Goal: Navigation & Orientation: Find specific page/section

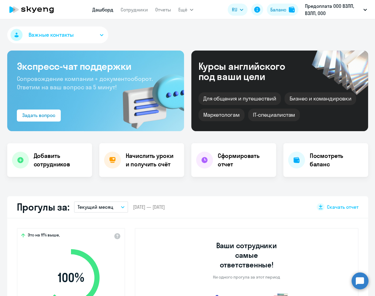
scroll to position [59, 0]
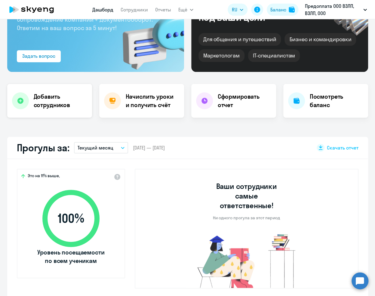
select select "30"
click at [57, 102] on h4 "Добавить сотрудников" at bounding box center [61, 100] width 54 height 17
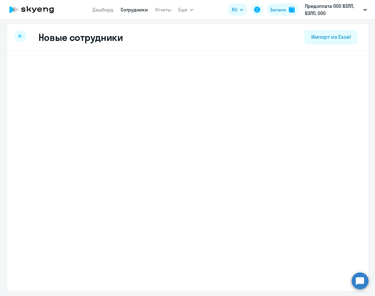
select select "english_adult_not_native_speaker"
select select "3"
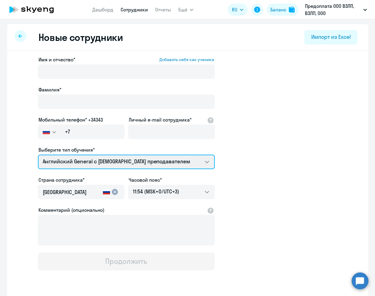
click at [205, 63] on div "Имя и отчество* Добавить себя как ученика [PERSON_NAME]* Мобильный телефон* +34…" at bounding box center [126, 163] width 177 height 215
click at [175, 63] on div "Имя и отчество* Добавить себя как ученика [PERSON_NAME]* Мобильный телефон* +34…" at bounding box center [126, 163] width 177 height 215
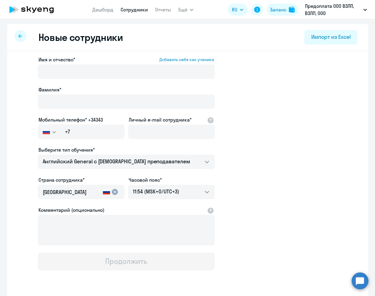
click at [15, 9] on icon at bounding box center [12, 9] width 6 height 7
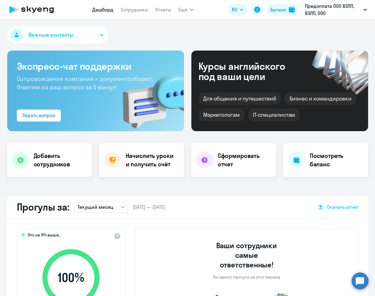
select select "30"
click at [34, 9] on icon at bounding box center [31, 9] width 53 height 15
select select "english_adult_not_native_speaker"
select select "3"
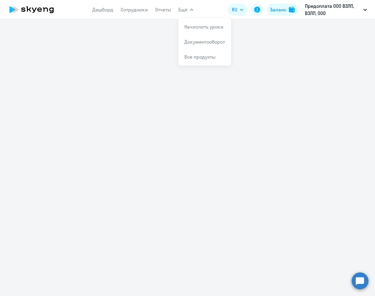
click at [189, 11] on button "Ещё" at bounding box center [186, 10] width 15 height 12
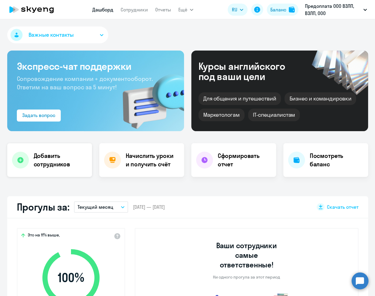
click at [57, 167] on h4 "Добавить сотрудников" at bounding box center [61, 160] width 54 height 17
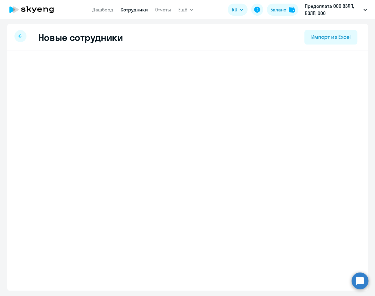
select select "english_adult_not_native_speaker"
select select "3"
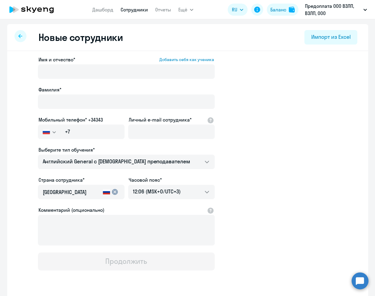
scroll to position [19, 0]
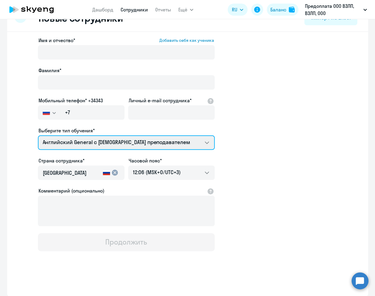
click at [206, 45] on div "Имя и отчество* Добавить себя как ученика [PERSON_NAME]* Мобильный телефон* +34…" at bounding box center [126, 144] width 177 height 215
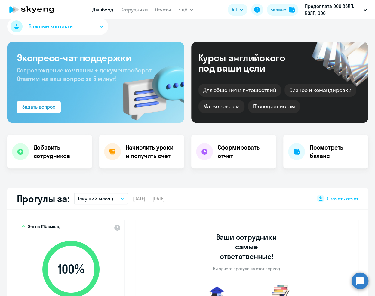
select select "30"
click at [76, 151] on h4 "Добавить сотрудников" at bounding box center [61, 151] width 54 height 17
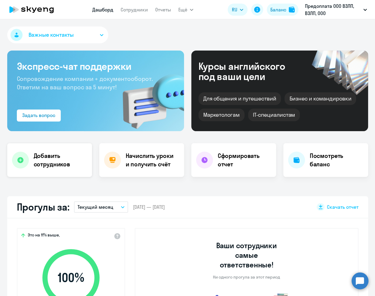
select select "english_adult_not_native_speaker"
select select "3"
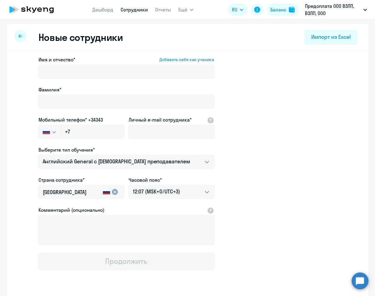
click at [20, 34] on icon at bounding box center [20, 36] width 4 height 4
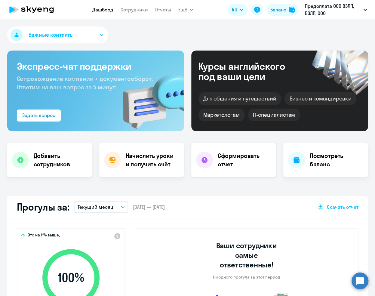
select select "30"
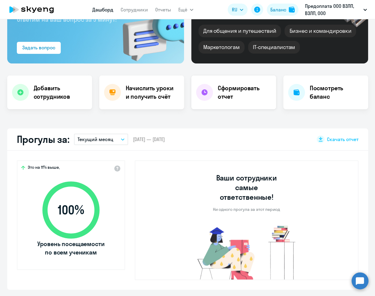
scroll to position [14, 0]
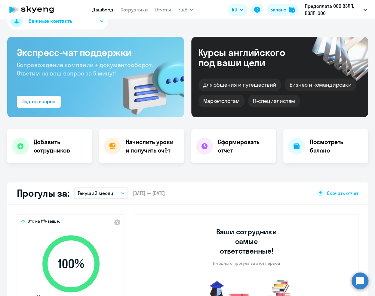
click at [229, 142] on h4 "Сформировать отчет" at bounding box center [245, 146] width 54 height 17
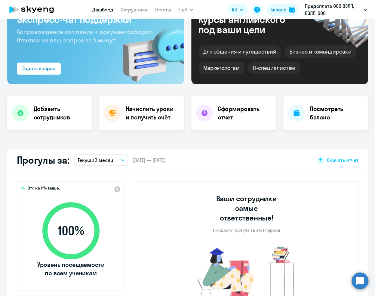
select select "30"
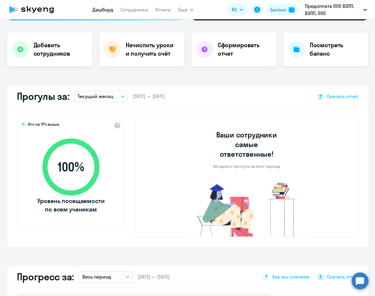
click at [327, 59] on div "Посмотреть баланс" at bounding box center [326, 50] width 85 height 34
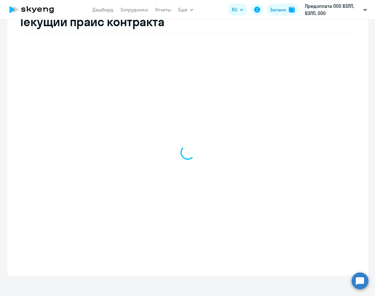
select select "english_adult_not_native_speaker"
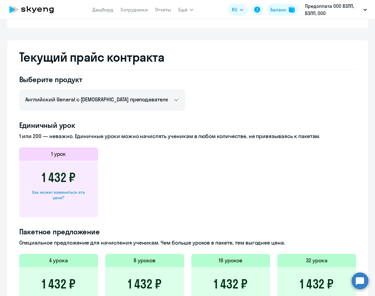
scroll to position [210, 0]
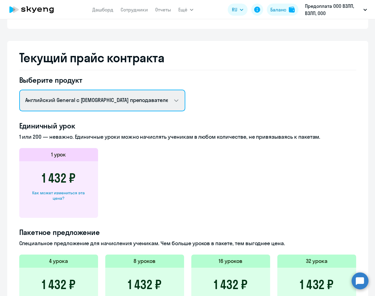
click at [179, 1] on app-root "Дашборд Сотрудники Отчеты Ещё Дашборд Сотрудники Отчеты Начислить уроки Докумен…" at bounding box center [187, 148] width 375 height 296
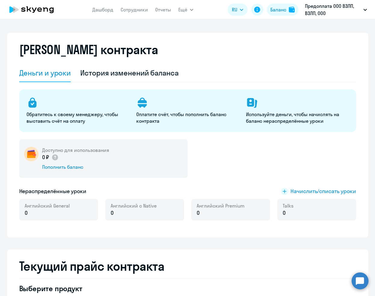
scroll to position [0, 0]
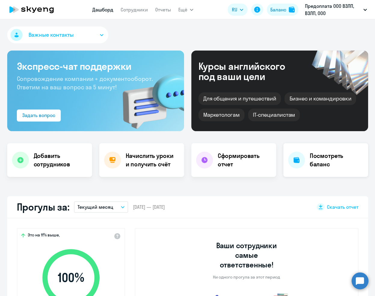
select select "30"
click at [66, 36] on span "Важные контакты" at bounding box center [51, 35] width 45 height 8
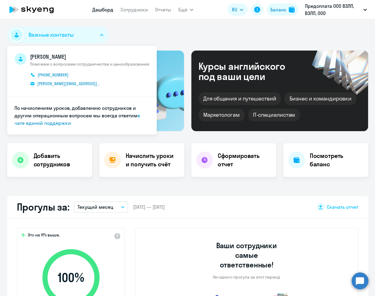
click at [157, 26] on div "Важные контакты Михаил Купин Поможем с вопросами сотрудничества и ценообразован…" at bounding box center [187, 35] width 361 height 19
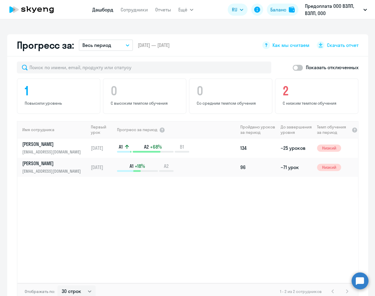
scroll to position [345, 0]
